Goal: Task Accomplishment & Management: Manage account settings

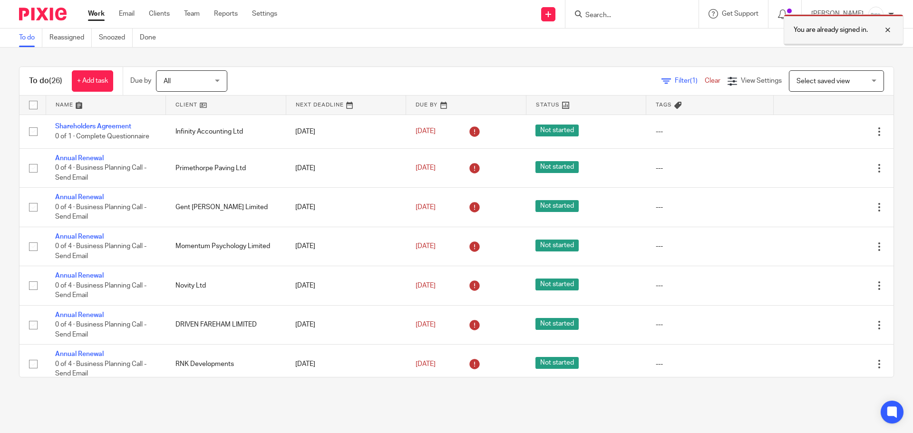
click at [889, 30] on div at bounding box center [881, 29] width 26 height 11
click at [264, 16] on link "Settings" at bounding box center [264, 14] width 25 height 10
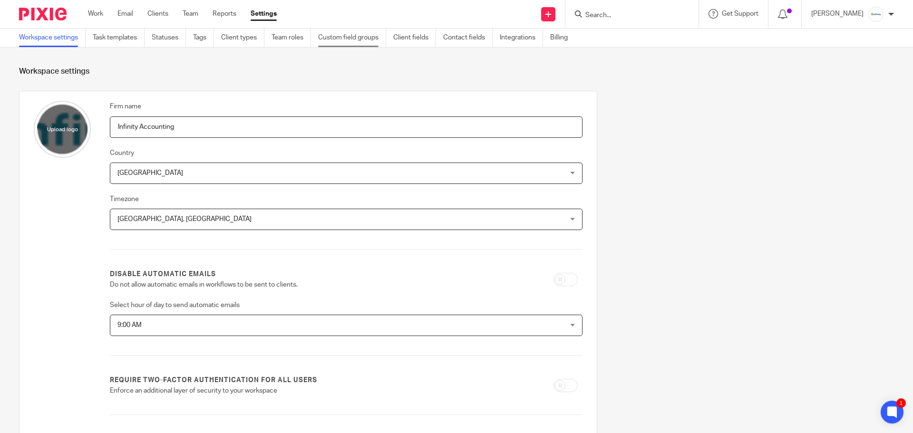
click at [356, 41] on link "Custom field groups" at bounding box center [352, 38] width 68 height 19
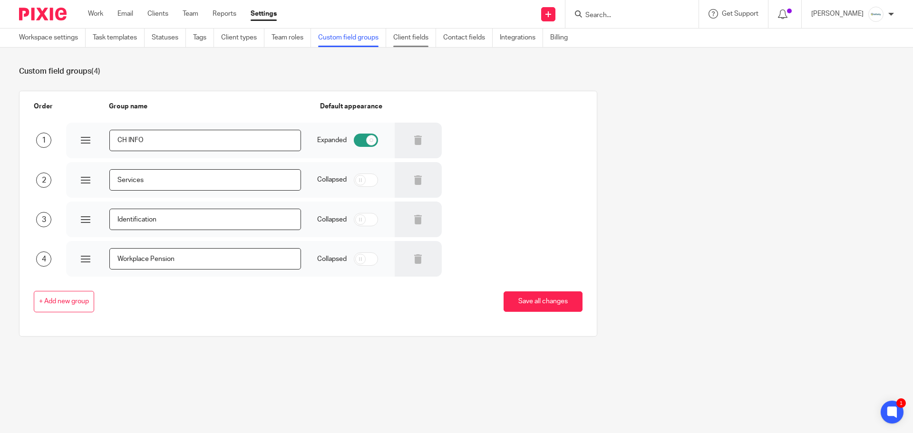
click at [424, 43] on link "Client fields" at bounding box center [414, 38] width 43 height 19
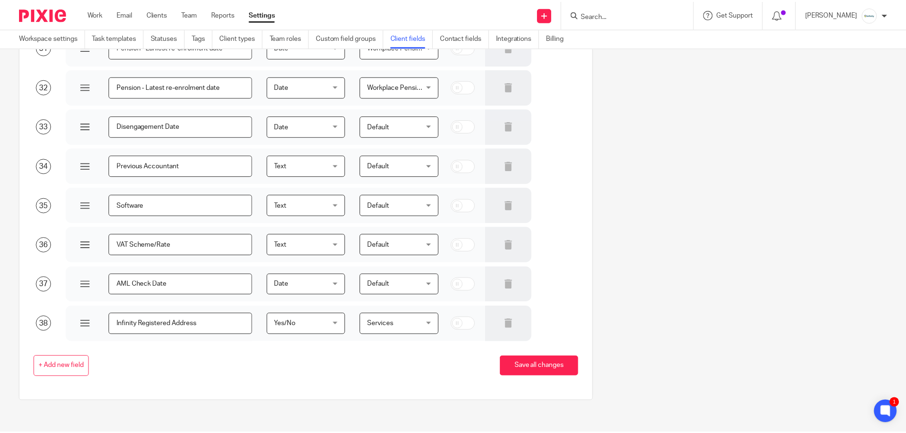
scroll to position [1281, 0]
click at [79, 376] on button "+ Add new field" at bounding box center [62, 365] width 56 height 21
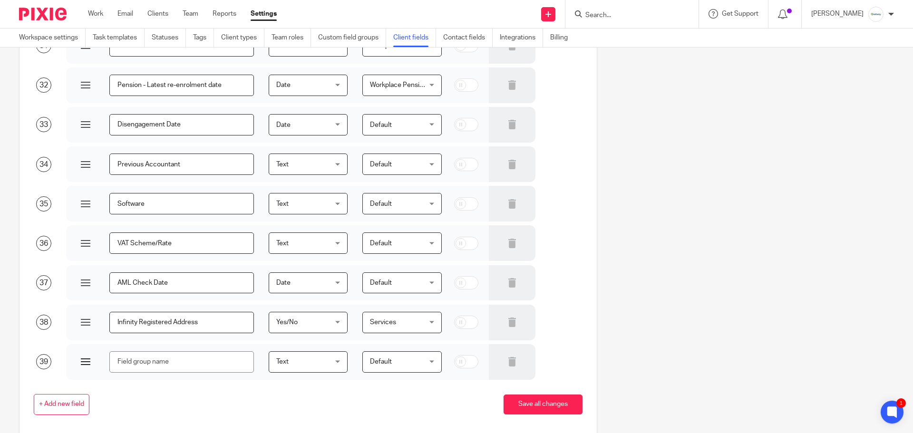
click at [200, 360] on input "text" at bounding box center [181, 362] width 145 height 21
type input "Personal Code - Companies House"
click at [394, 363] on span "Default" at bounding box center [398, 362] width 57 height 20
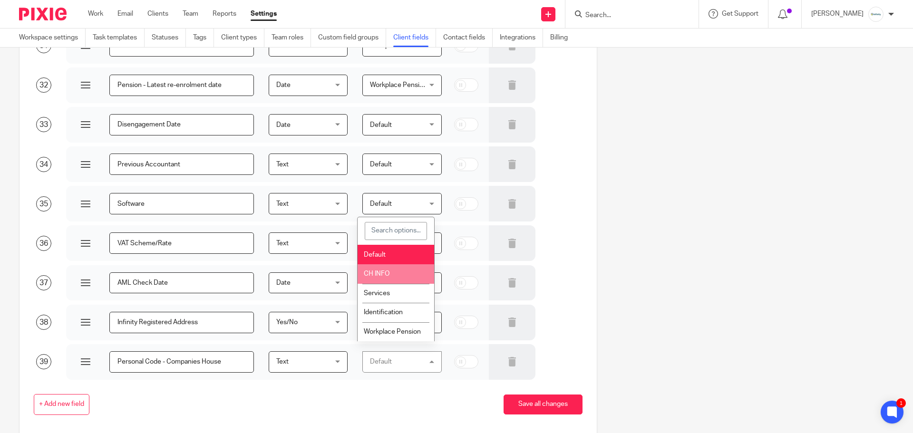
click at [390, 276] on li "CH INFO" at bounding box center [396, 275] width 77 height 20
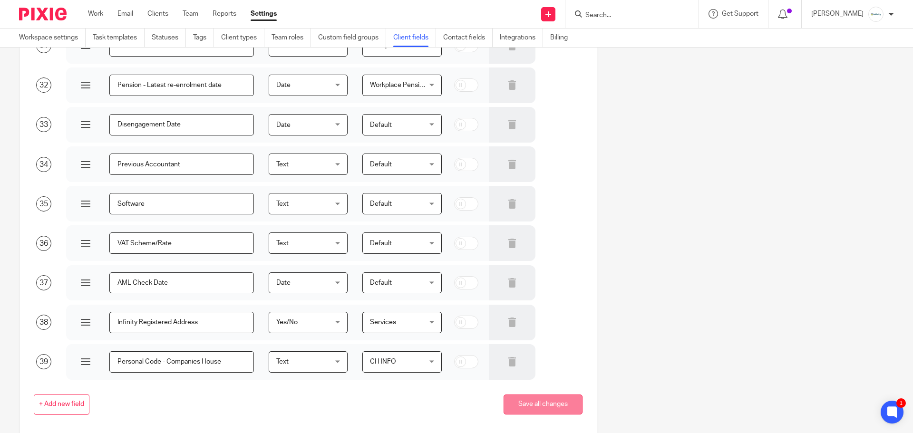
click at [527, 406] on button "Save all changes" at bounding box center [543, 405] width 79 height 20
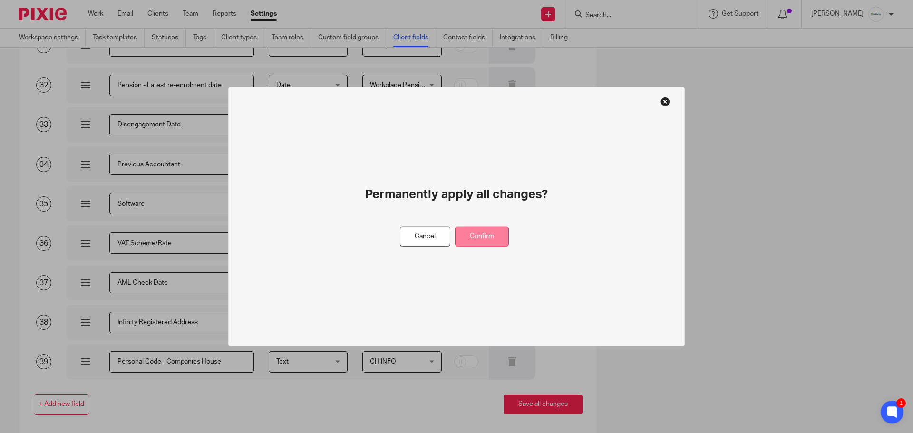
click at [489, 235] on button "Confirm" at bounding box center [482, 236] width 54 height 20
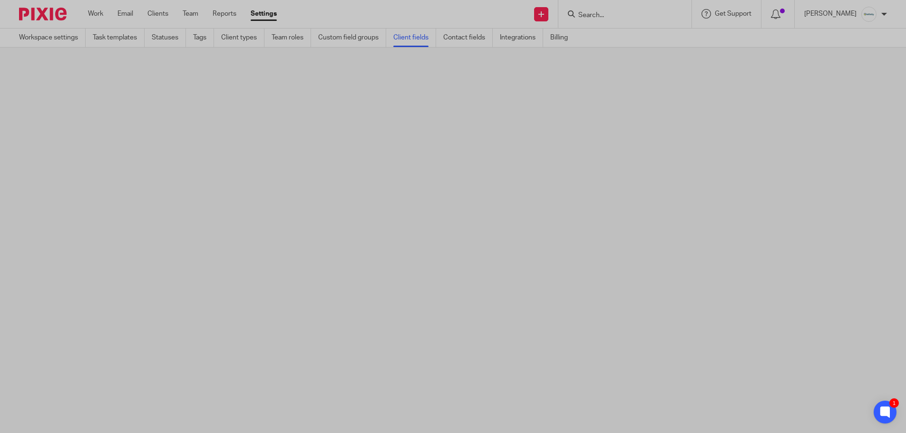
scroll to position [0, 0]
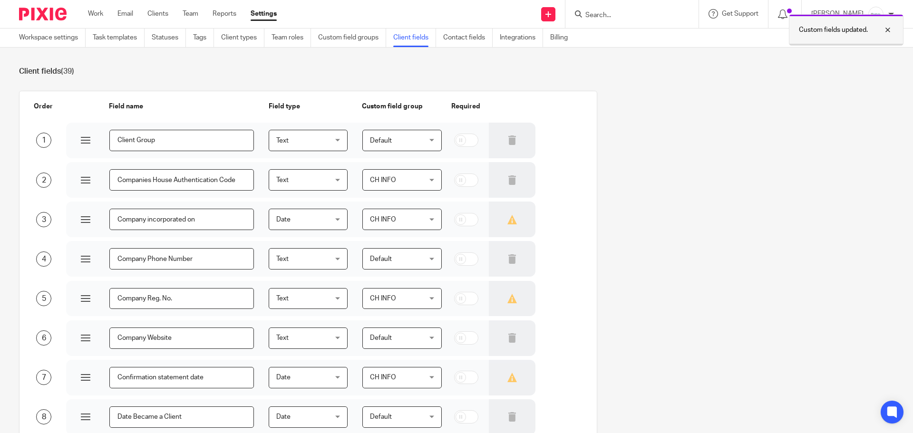
click at [890, 31] on div at bounding box center [881, 29] width 26 height 11
click at [616, 13] on input "Search" at bounding box center [628, 15] width 86 height 9
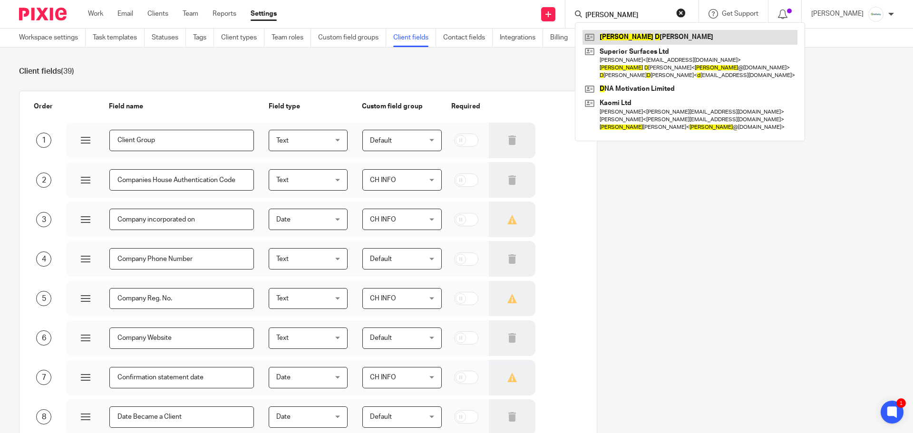
type input "sean d"
click at [643, 37] on link at bounding box center [690, 37] width 215 height 14
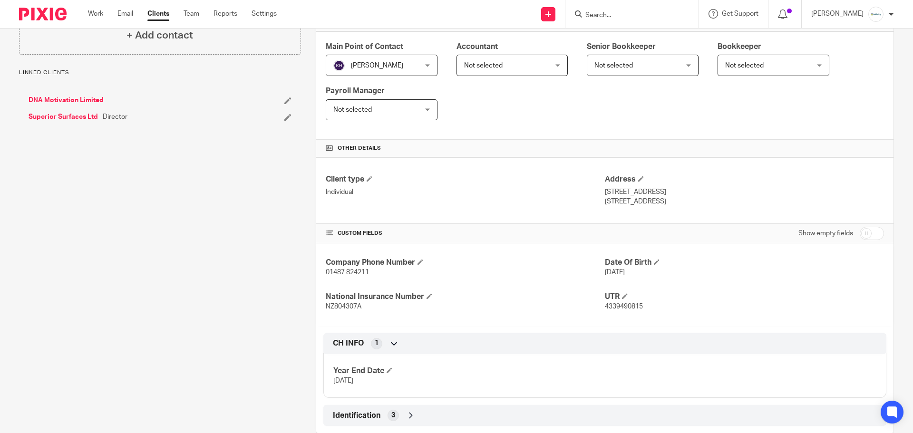
scroll to position [176, 0]
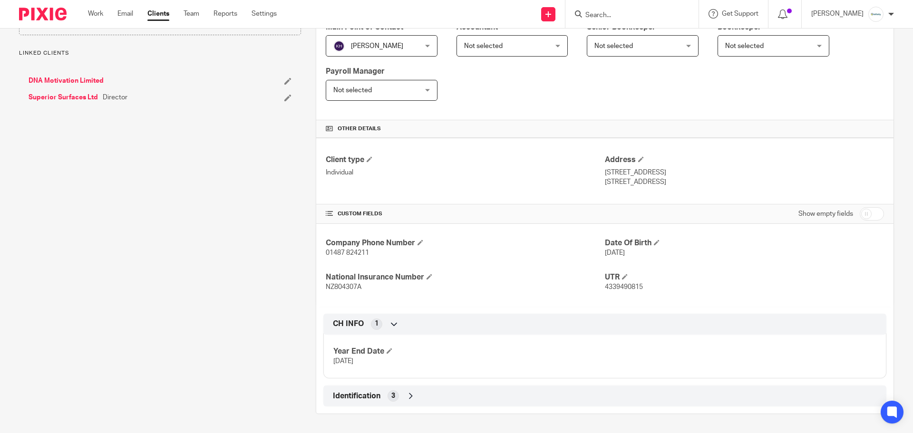
click at [862, 215] on input "checkbox" at bounding box center [872, 213] width 24 height 13
checkbox input "true"
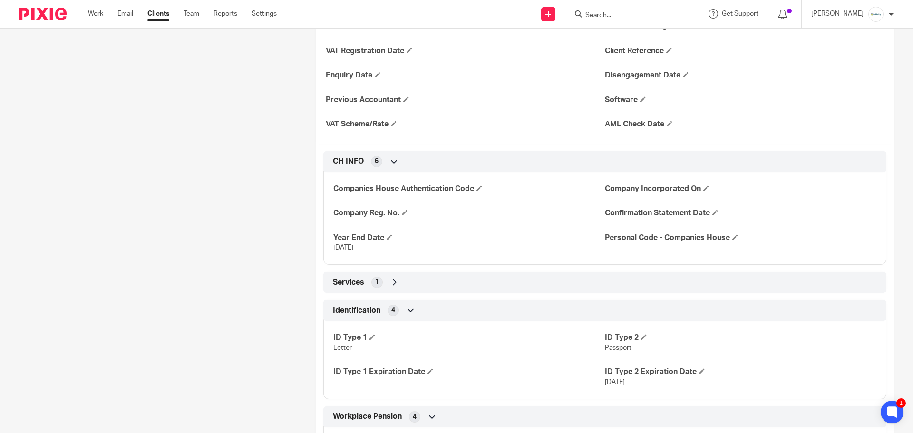
scroll to position [605, 0]
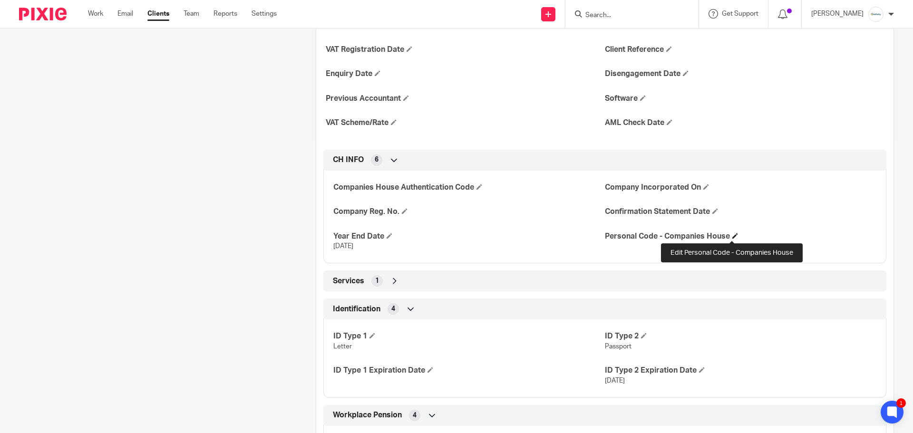
click at [733, 237] on span at bounding box center [736, 236] width 6 height 6
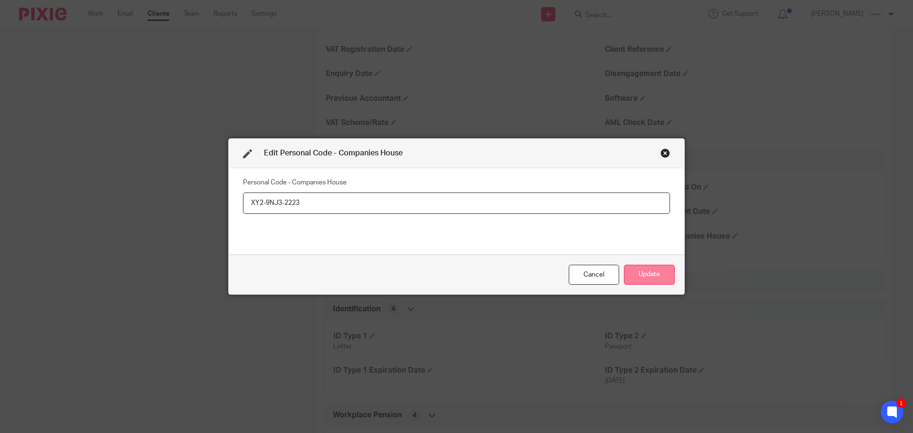
type input "XY2-9NJ3-2223"
click at [649, 271] on button "Update" at bounding box center [649, 275] width 51 height 20
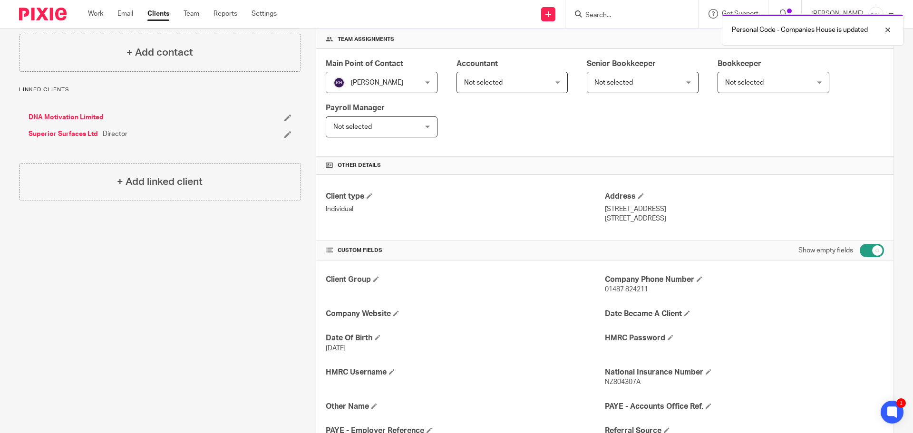
scroll to position [0, 0]
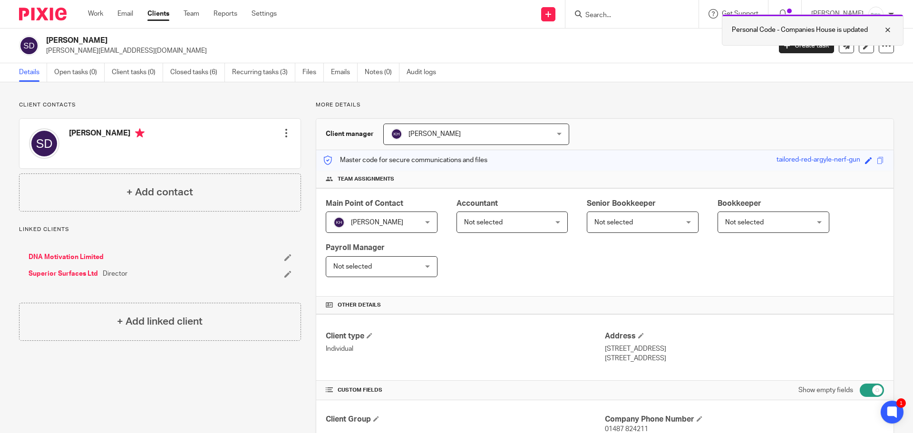
click at [890, 30] on div at bounding box center [881, 29] width 26 height 11
click at [869, 389] on input "checkbox" at bounding box center [872, 390] width 24 height 13
checkbox input "false"
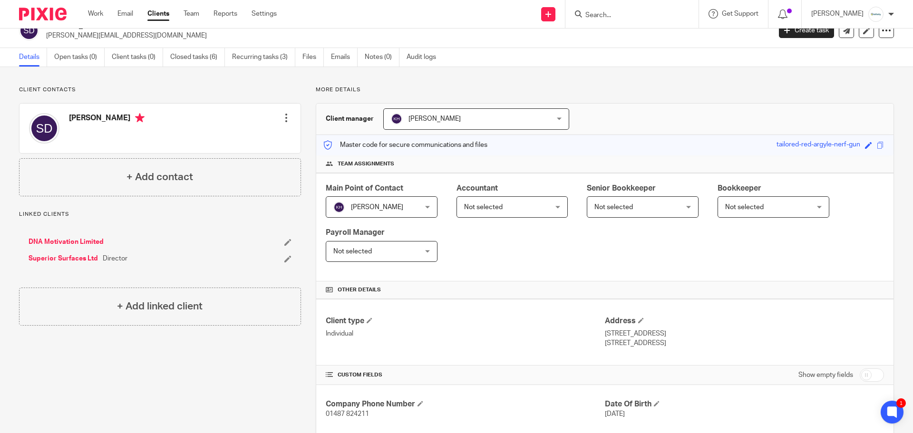
scroll to position [176, 0]
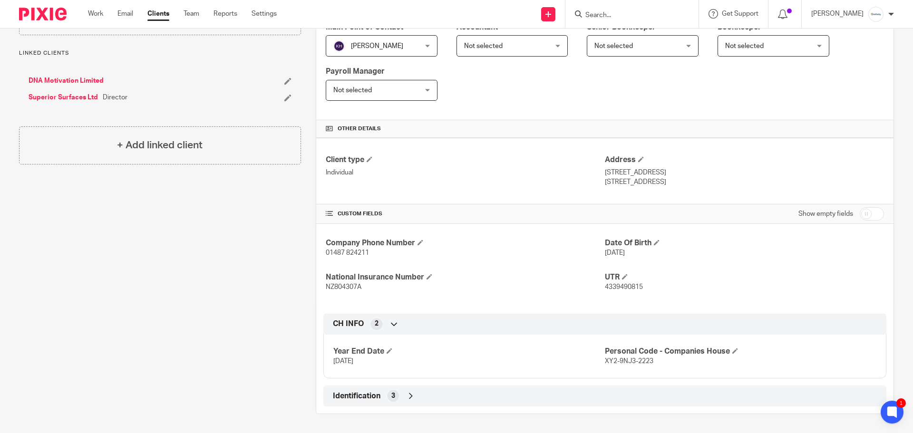
click at [611, 16] on input "Search" at bounding box center [628, 15] width 86 height 9
type input "old"
